Goal: Ask a question

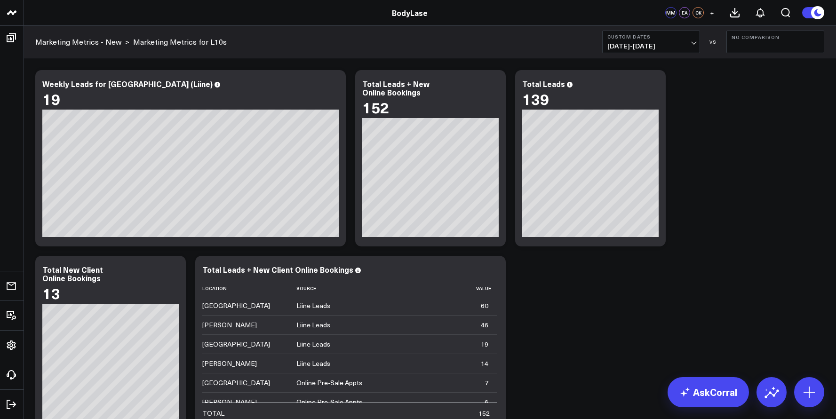
click at [710, 12] on span "+" at bounding box center [712, 12] width 4 height 7
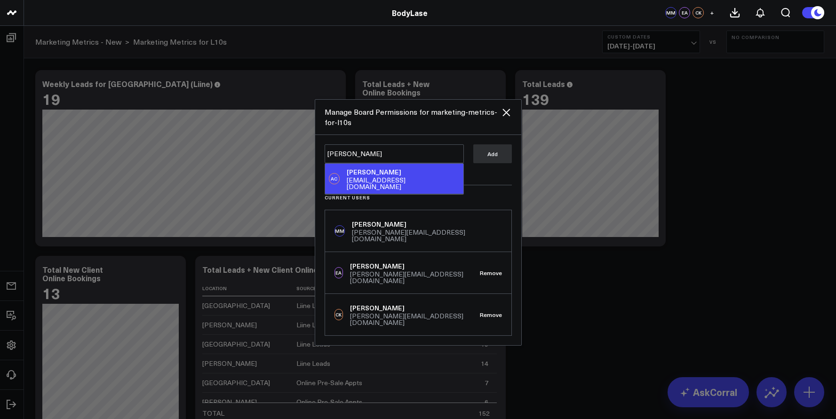
click at [385, 177] on div "[PERSON_NAME]" at bounding box center [403, 171] width 112 height 9
type textarea "@[PERSON_NAME]"
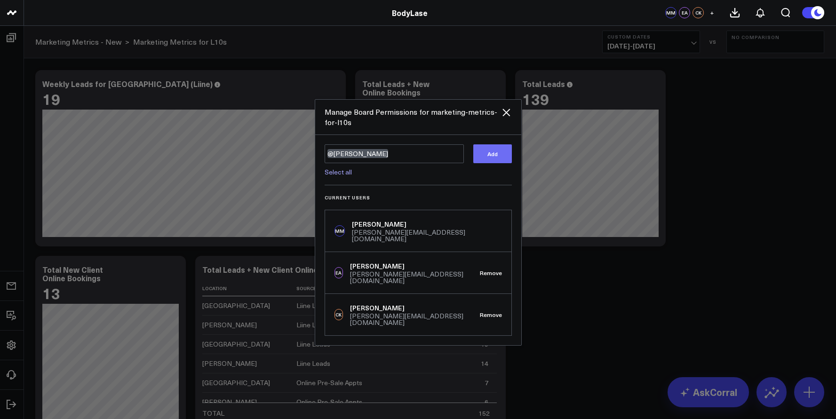
click at [508, 161] on button "Add" at bounding box center [492, 153] width 39 height 19
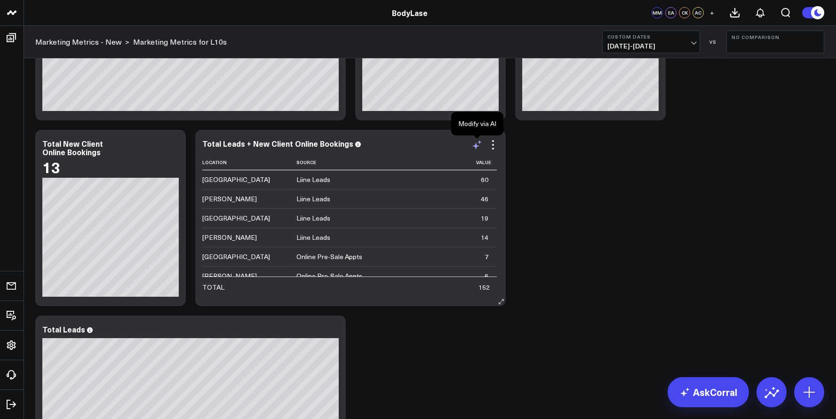
click at [473, 142] on icon at bounding box center [476, 144] width 11 height 11
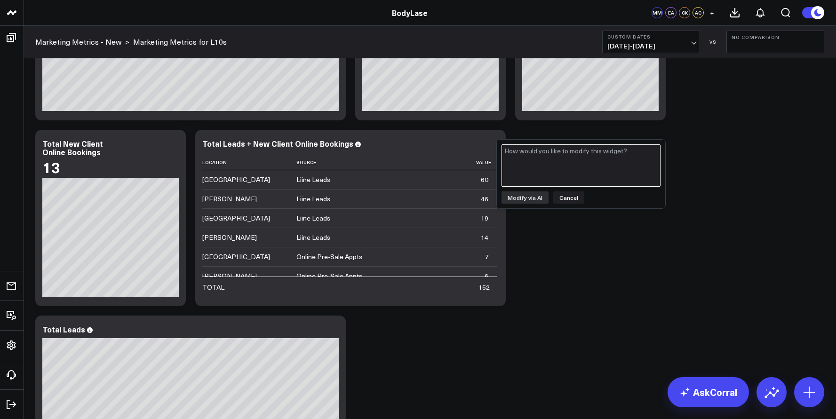
click at [541, 166] on textarea at bounding box center [580, 165] width 159 height 42
drag, startPoint x: 571, startPoint y: 199, endPoint x: 568, endPoint y: 190, distance: 9.4
click at [570, 198] on button "Cancel" at bounding box center [568, 197] width 31 height 12
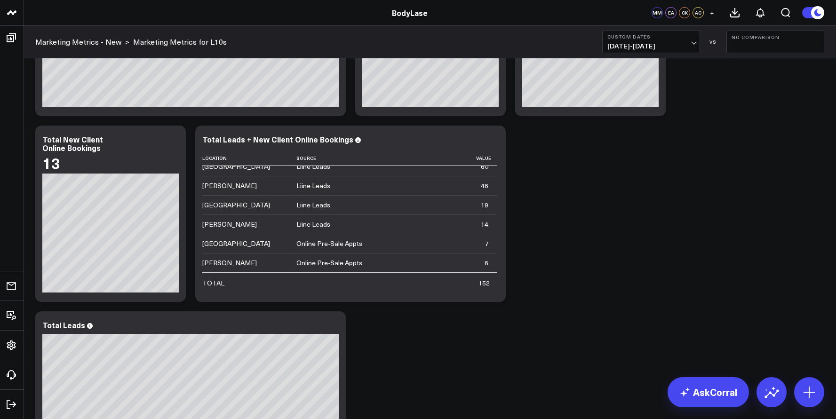
scroll to position [129, 0]
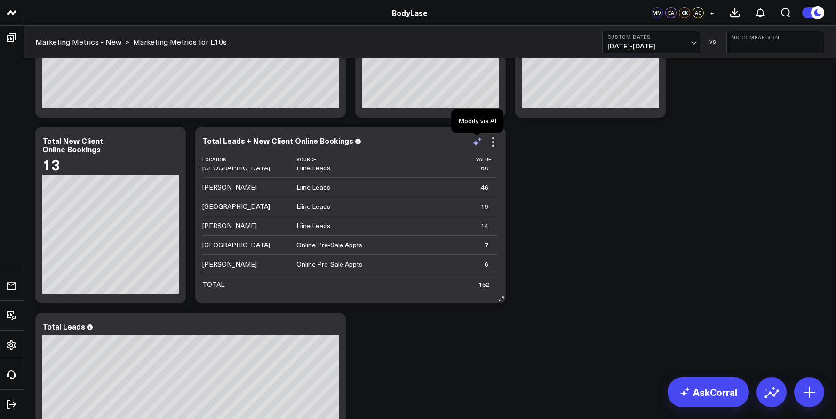
click at [477, 141] on icon at bounding box center [476, 141] width 11 height 11
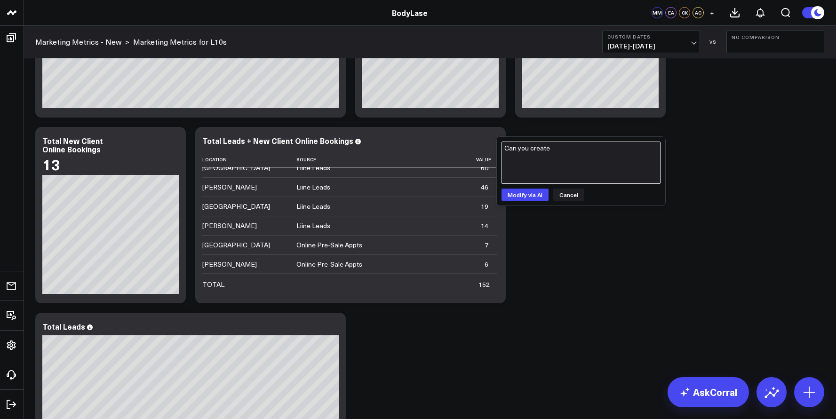
click at [535, 149] on textarea "Can you create" at bounding box center [580, 163] width 159 height 42
click at [567, 147] on textarea "Can you create" at bounding box center [580, 163] width 159 height 42
type textarea "Can you create a donut chart version of this by location?"
drag, startPoint x: 535, startPoint y: 195, endPoint x: 555, endPoint y: 200, distance: 20.5
click at [535, 195] on button "Modify via AI" at bounding box center [524, 195] width 47 height 12
